Goal: Task Accomplishment & Management: Complete application form

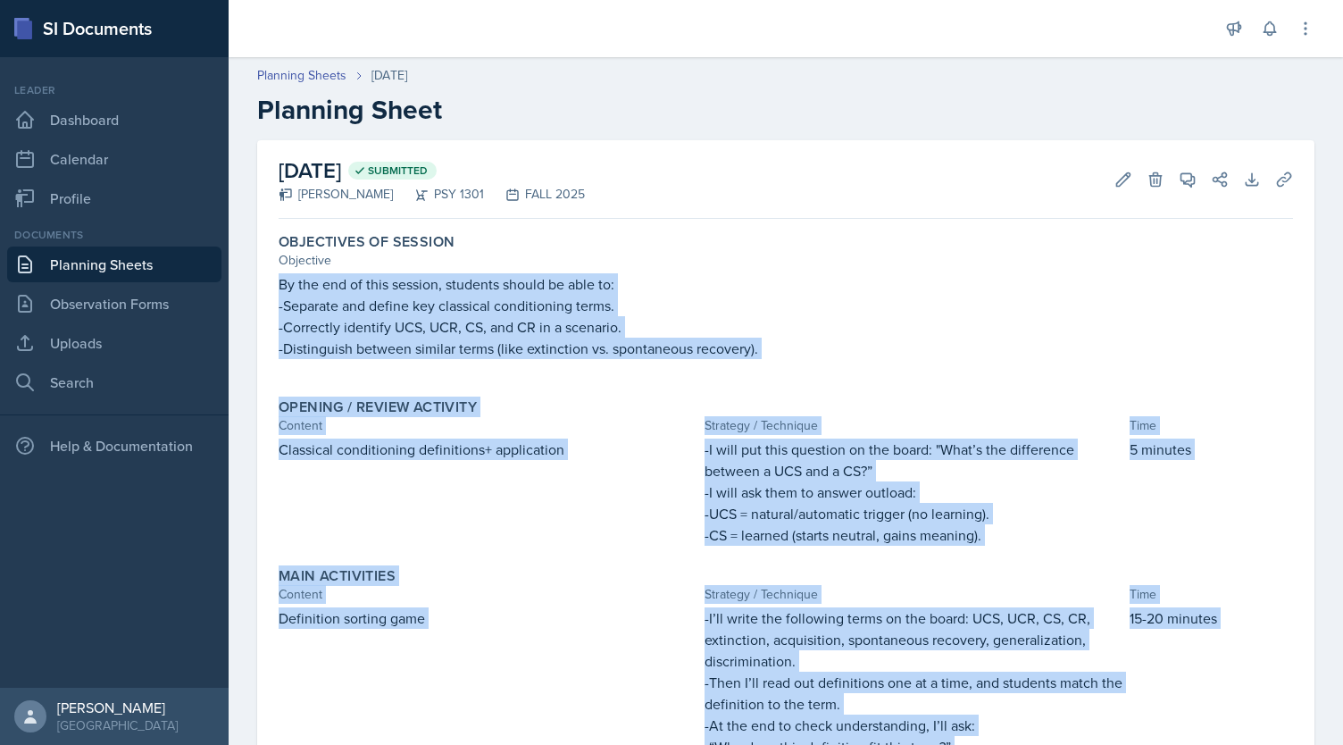
drag, startPoint x: 971, startPoint y: 642, endPoint x: 221, endPoint y: 277, distance: 835.0
click at [221, 277] on div "SI Documents Leader Dashboard Calendar Profile Documents Planning Sheets Observ…" at bounding box center [671, 372] width 1343 height 745
click at [402, 288] on p "By the end of this session, students should be able to:" at bounding box center [786, 283] width 1014 height 21
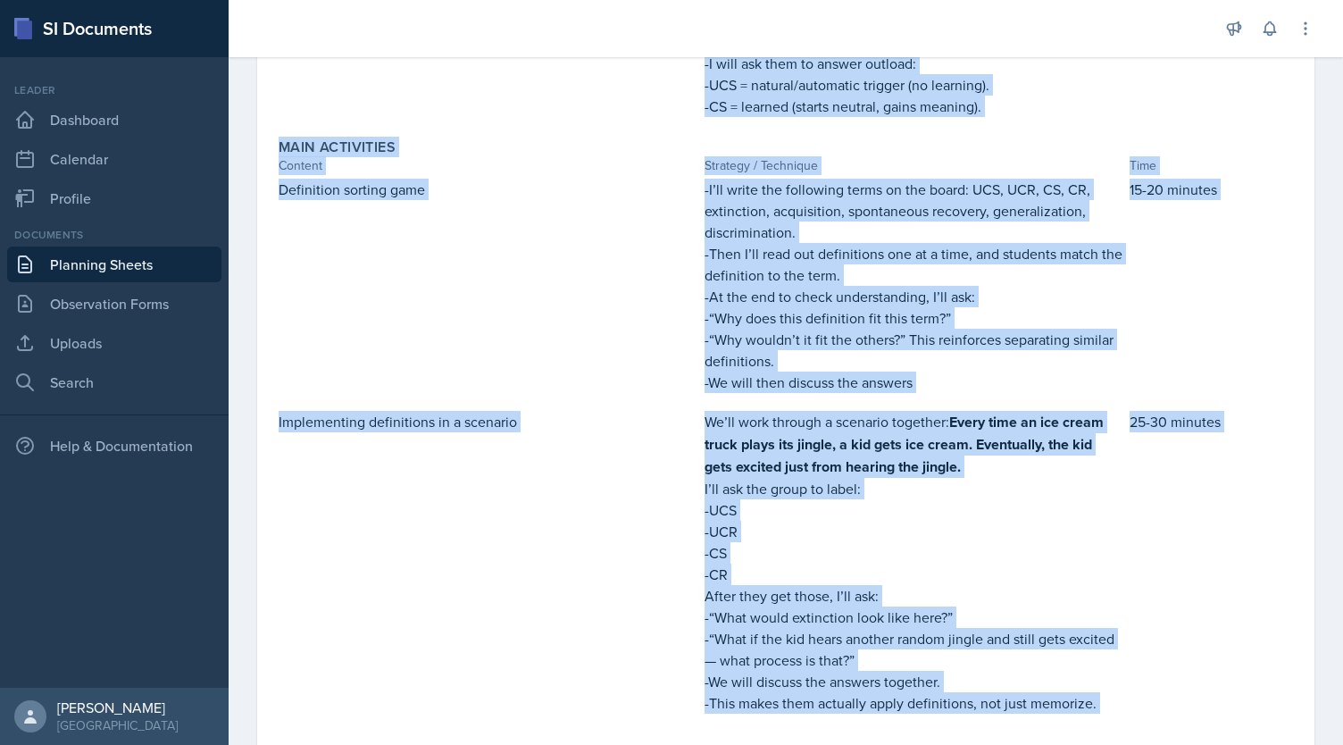
scroll to position [795, 0]
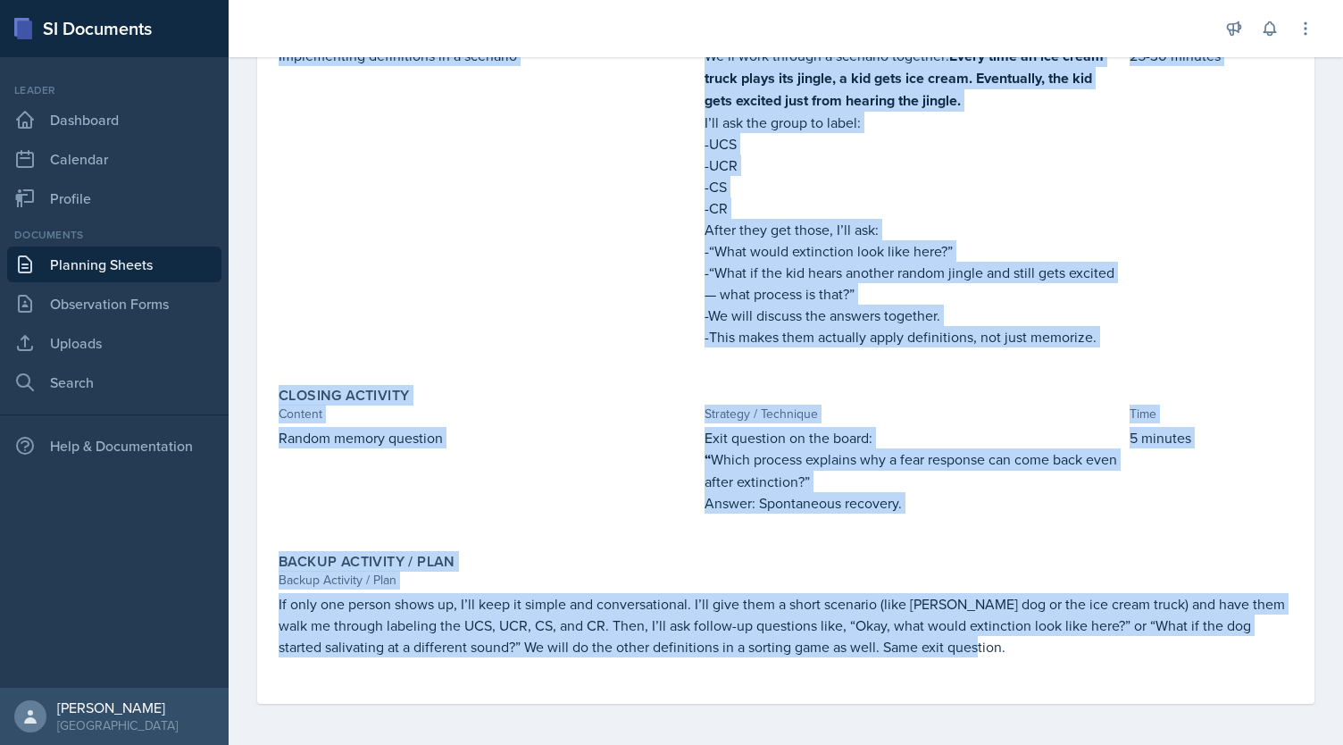
drag, startPoint x: 279, startPoint y: 281, endPoint x: 998, endPoint y: 649, distance: 808.3
click at [998, 649] on div "Objectives of Session Objective By the end of this session, students should be …" at bounding box center [786, 67] width 1014 height 1272
copy div "Lo ips dol si amet consect, adipisci elitse do eius te: -Incididu utl etdolo ma…"
click at [162, 306] on link "Observation Forms" at bounding box center [114, 304] width 214 height 36
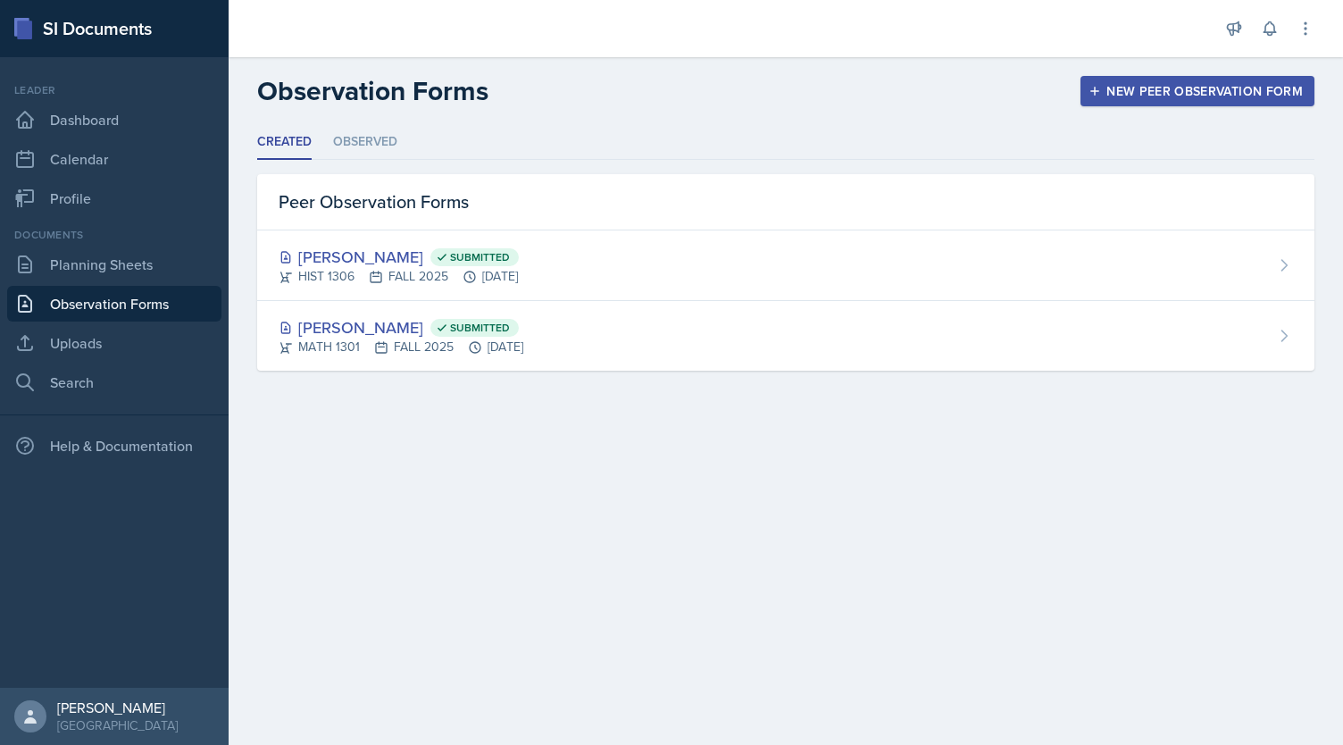
click at [1203, 88] on div "New Peer Observation Form" at bounding box center [1197, 91] width 211 height 14
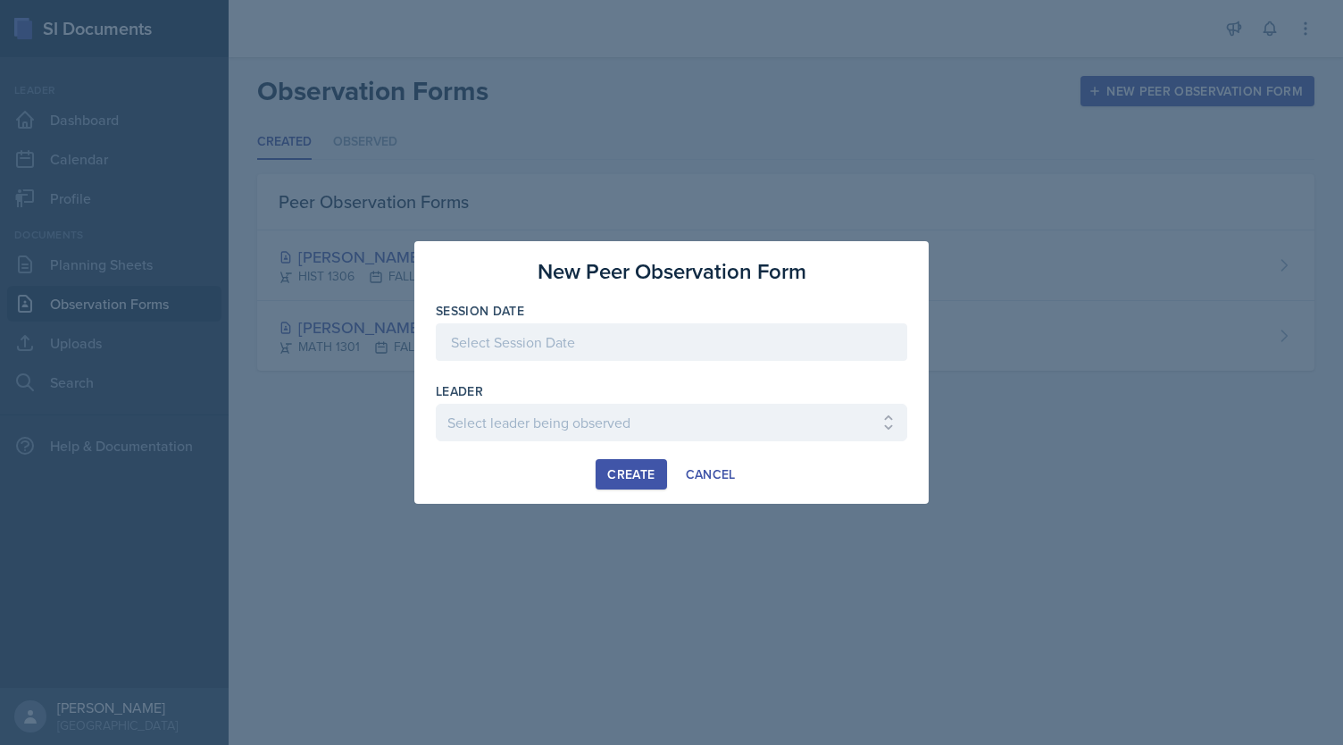
click at [633, 335] on div at bounding box center [671, 342] width 471 height 38
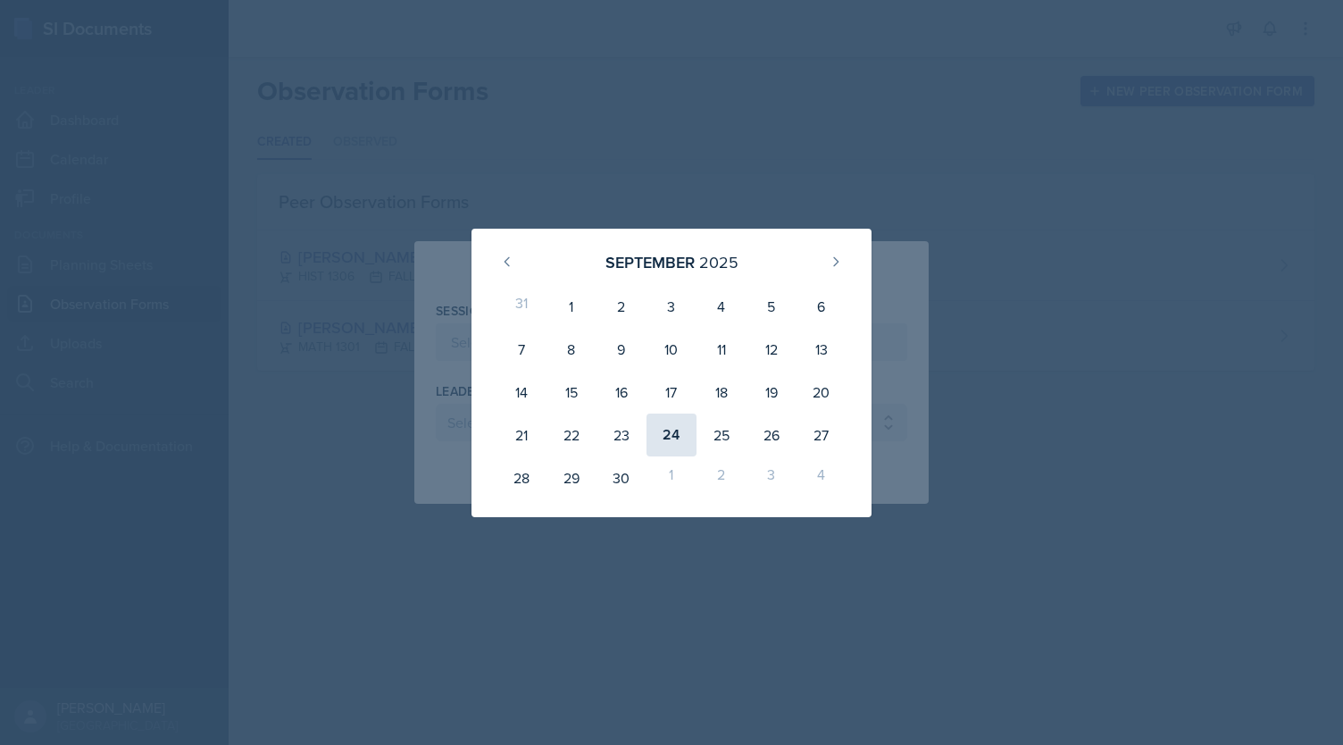
click at [680, 437] on div "24" at bounding box center [671, 434] width 50 height 43
type input "[DATE]"
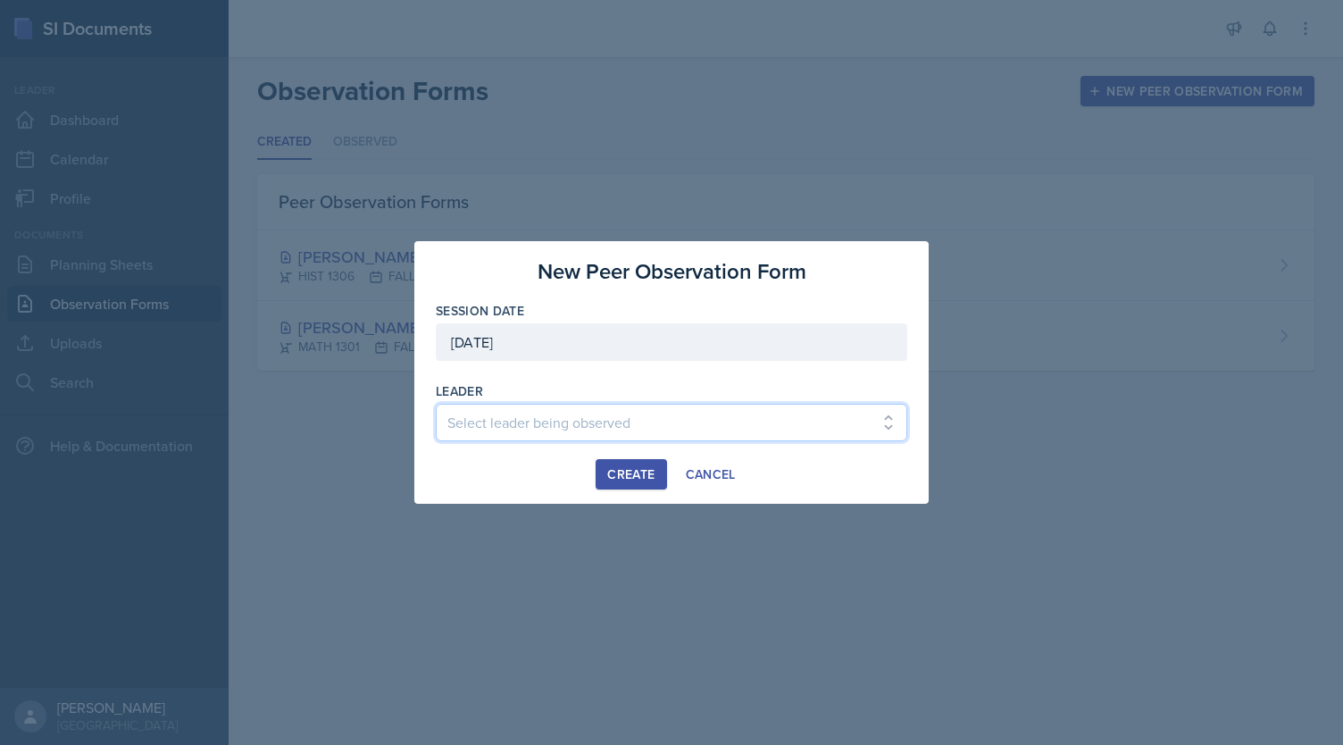
click at [594, 424] on select "Select leader being observed [PERSON_NAME] / BIOL 1301 / COP #5 - Mercury [PERS…" at bounding box center [671, 423] width 471 height 38
select select "2c868edb-8b28-4164-894c-c7bf1344d3b6"
click at [436, 404] on select "Select leader being observed [PERSON_NAME] / BIOL 1301 / COP #5 - Mercury [PERS…" at bounding box center [671, 423] width 471 height 38
click at [643, 478] on div "Create" at bounding box center [630, 474] width 47 height 14
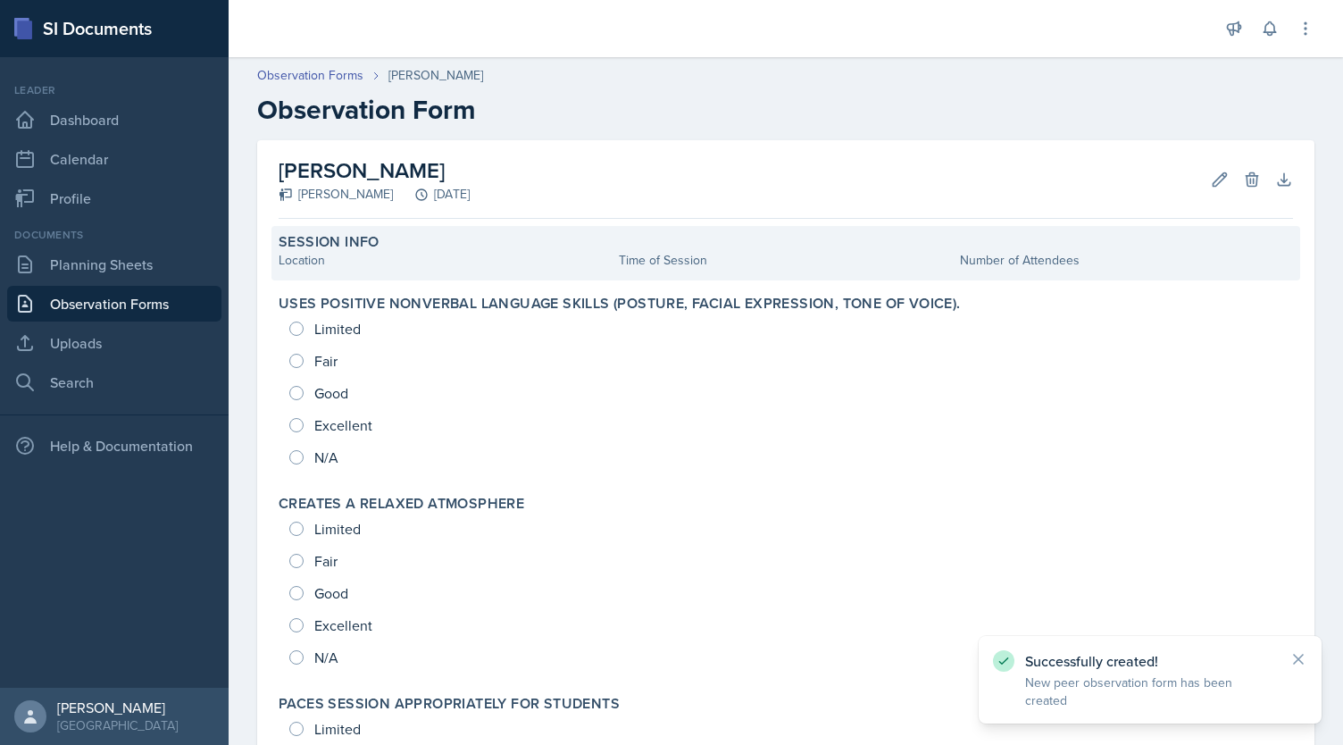
click at [407, 256] on div "Location" at bounding box center [445, 260] width 333 height 19
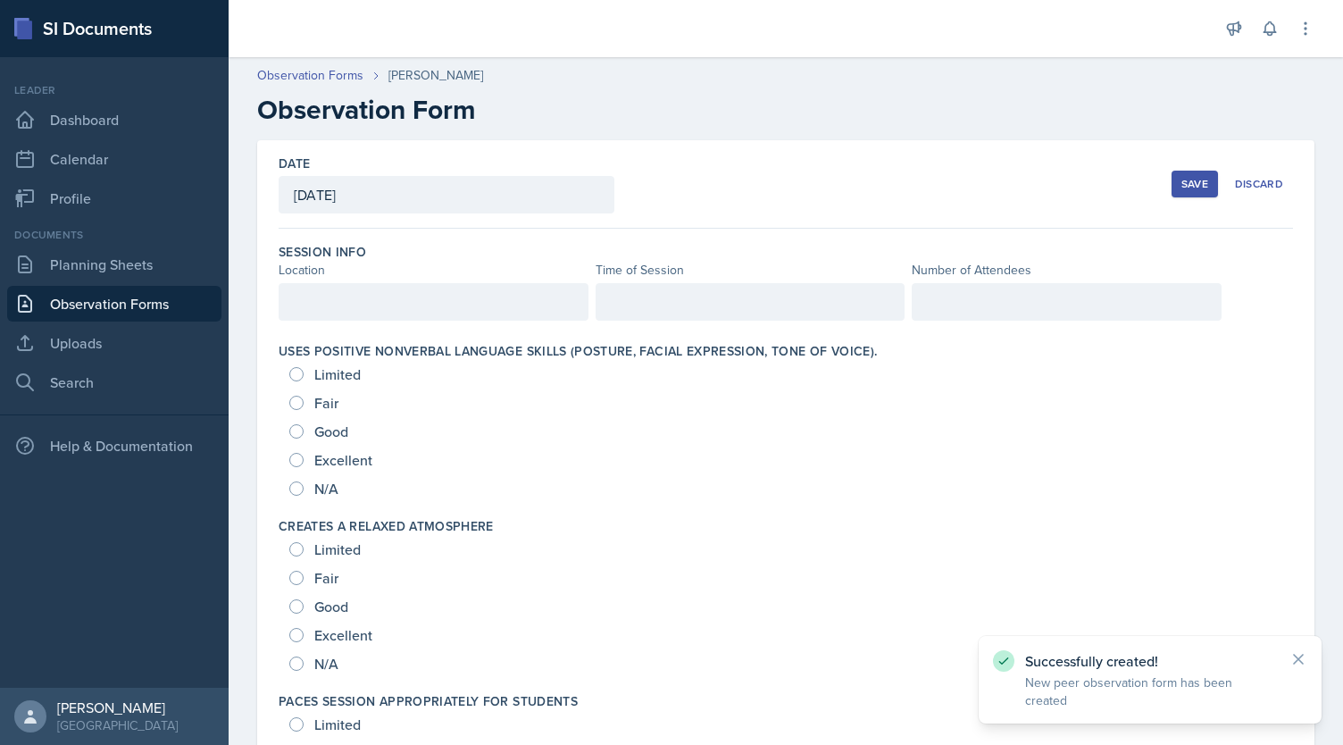
click at [405, 303] on div at bounding box center [434, 302] width 310 height 38
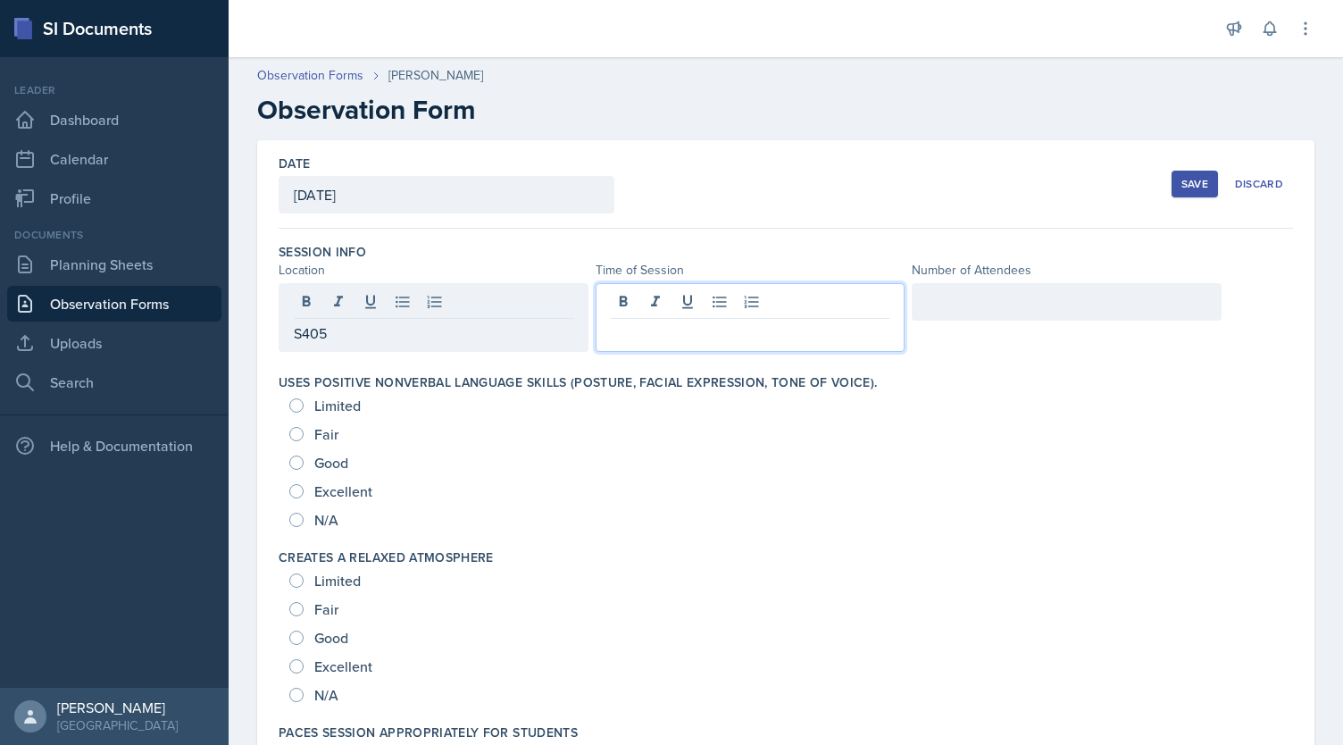
click at [667, 301] on div at bounding box center [751, 317] width 310 height 69
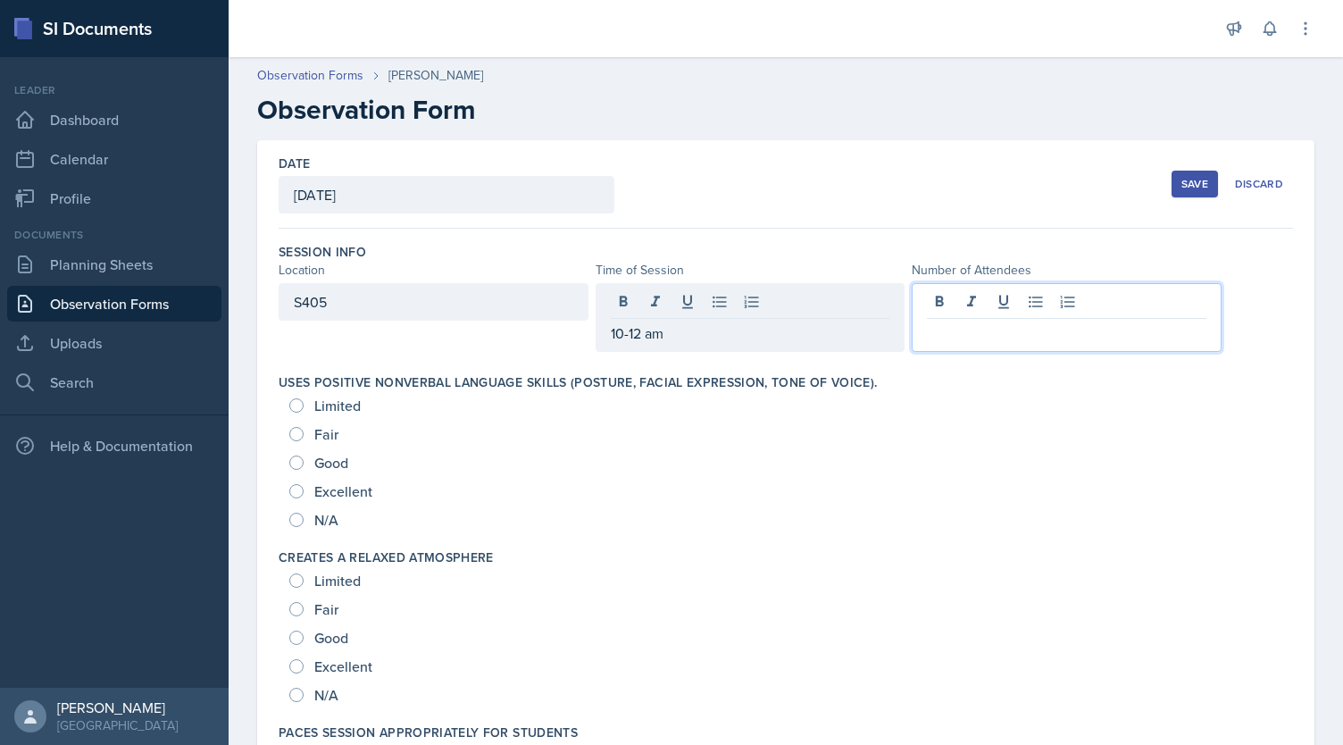
click at [947, 308] on div at bounding box center [1067, 317] width 310 height 69
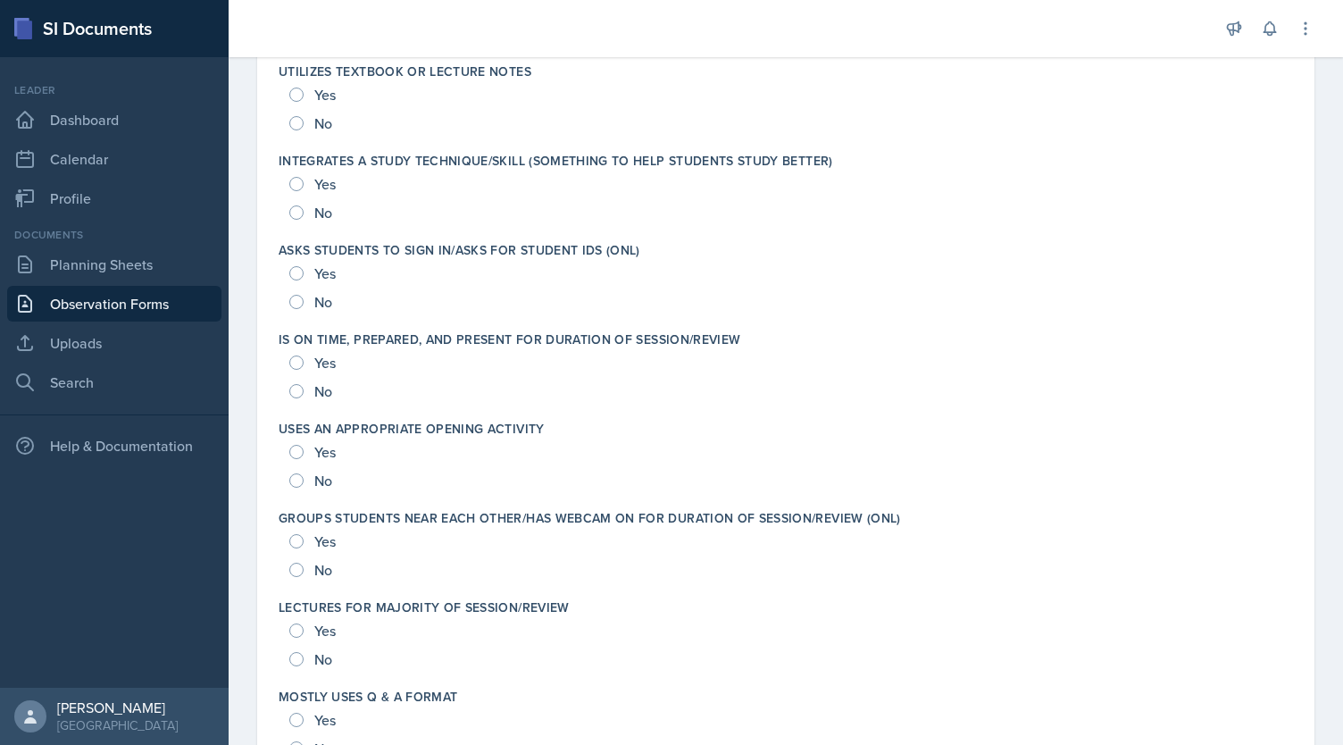
scroll to position [3359, 0]
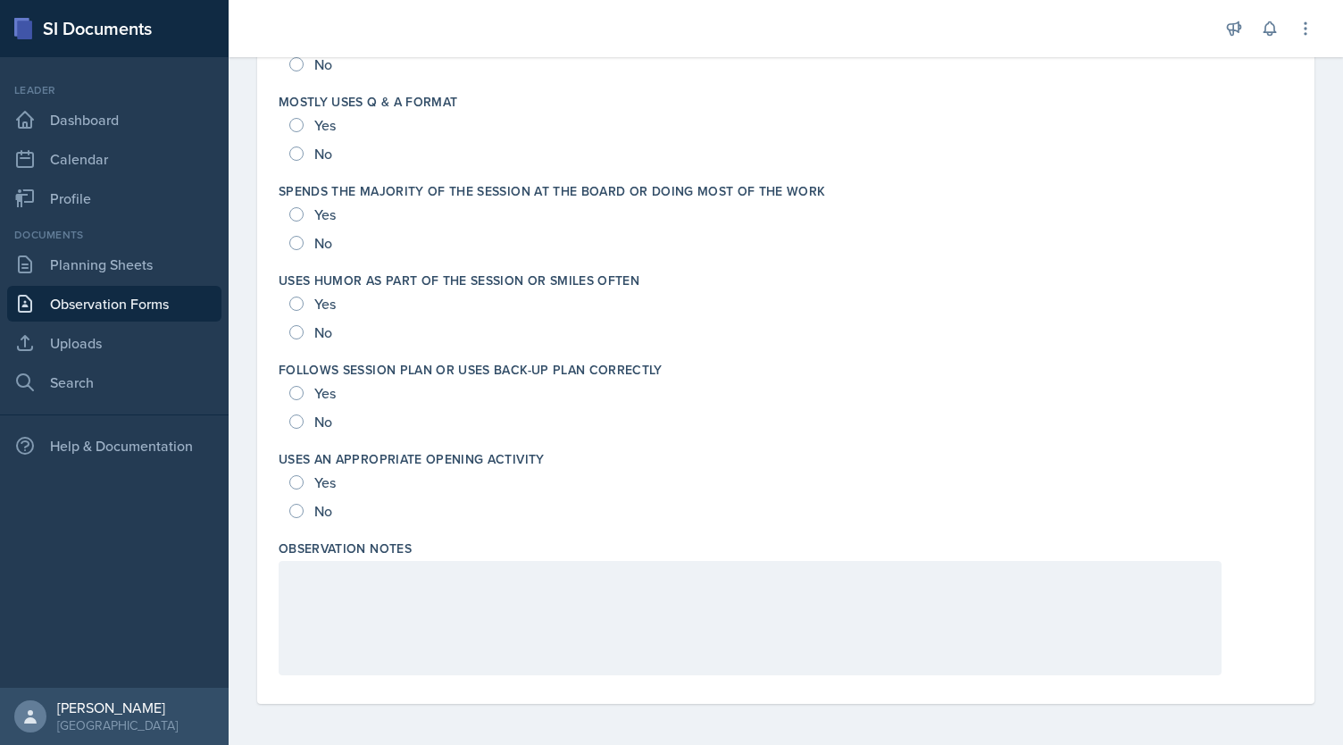
click at [418, 601] on div at bounding box center [750, 618] width 943 height 114
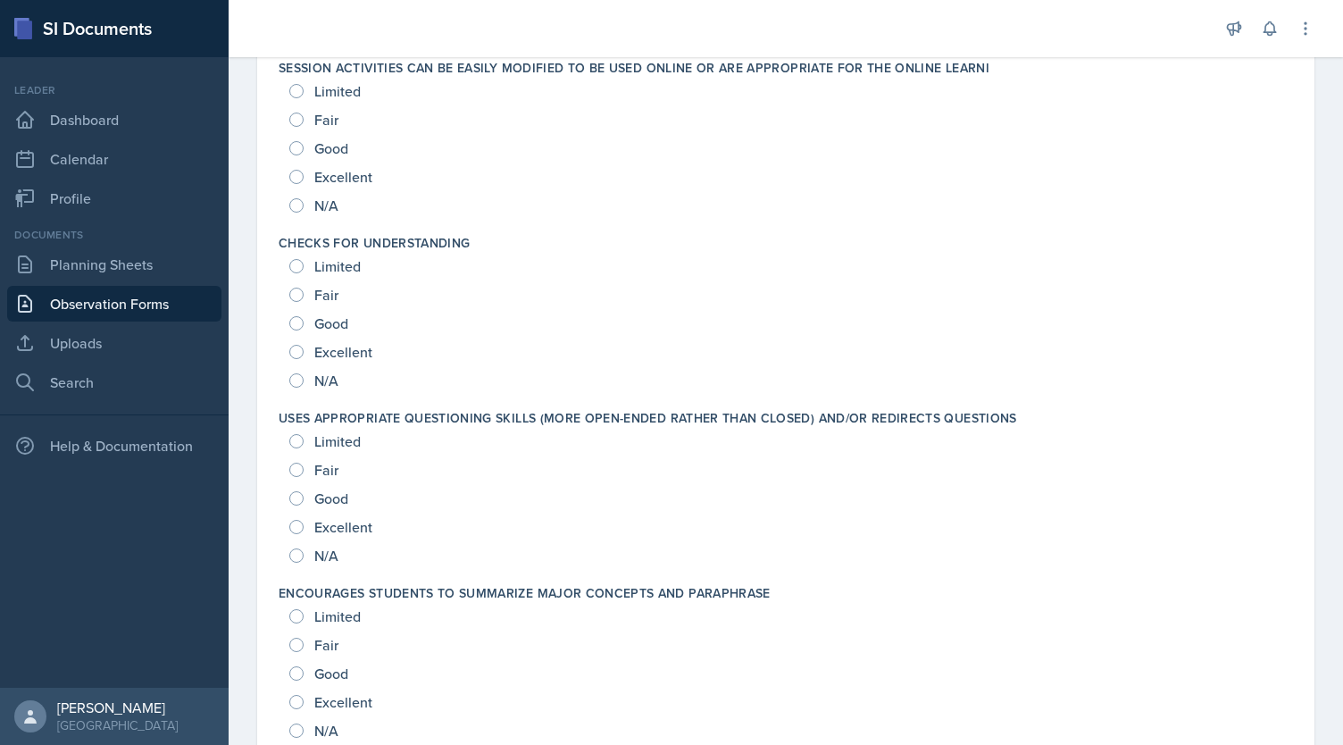
scroll to position [0, 0]
